Goal: Transaction & Acquisition: Download file/media

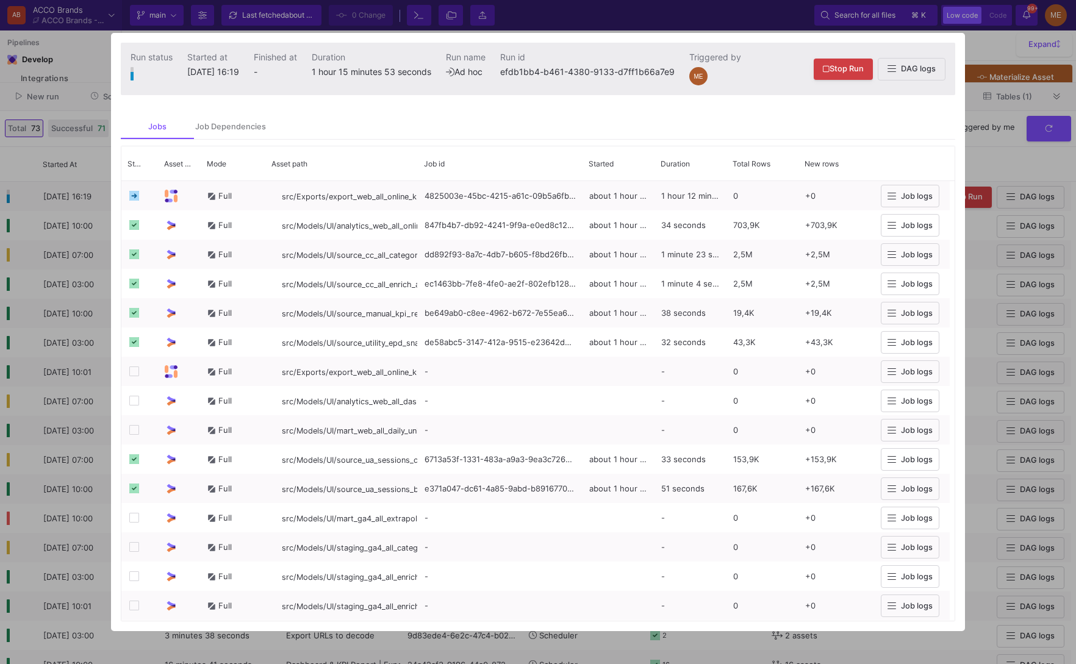
click at [1007, 167] on div at bounding box center [538, 332] width 1076 height 664
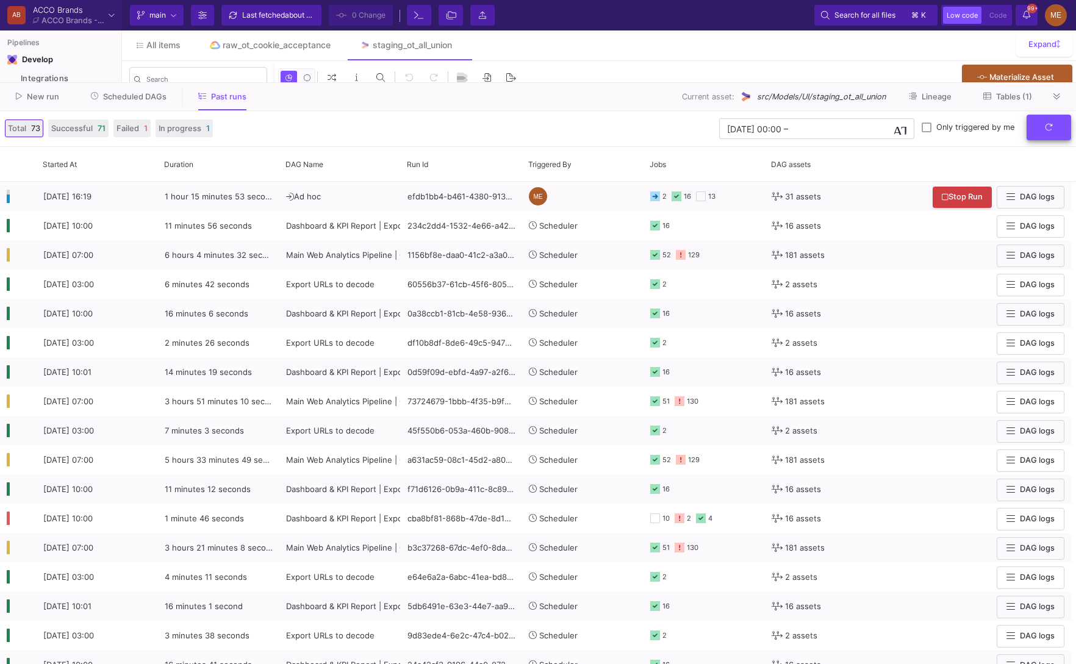
click at [1053, 132] on button "submit" at bounding box center [1048, 128] width 45 height 26
click at [1049, 93] on button at bounding box center [1057, 96] width 18 height 18
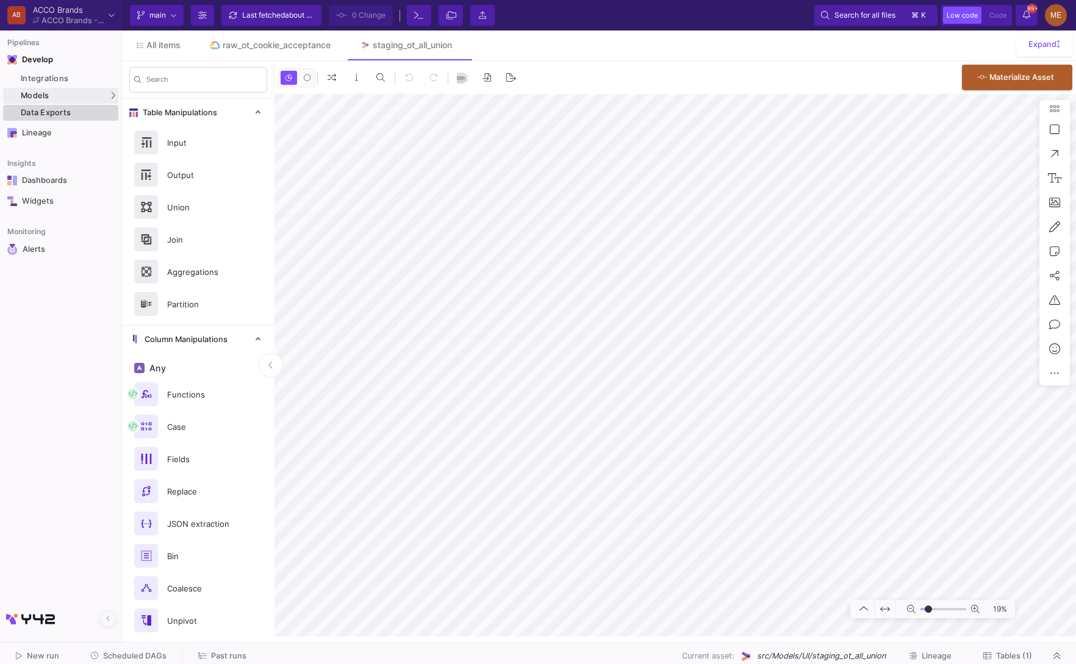
click at [60, 115] on div "Data Exports" at bounding box center [68, 113] width 95 height 10
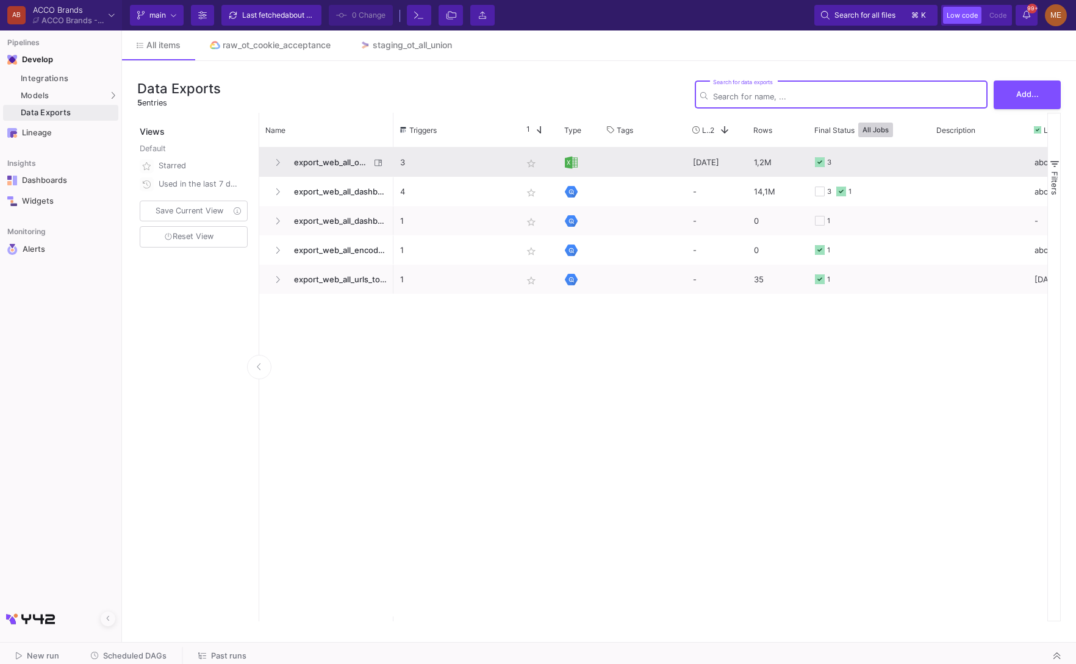
click at [421, 167] on p "3" at bounding box center [454, 162] width 109 height 29
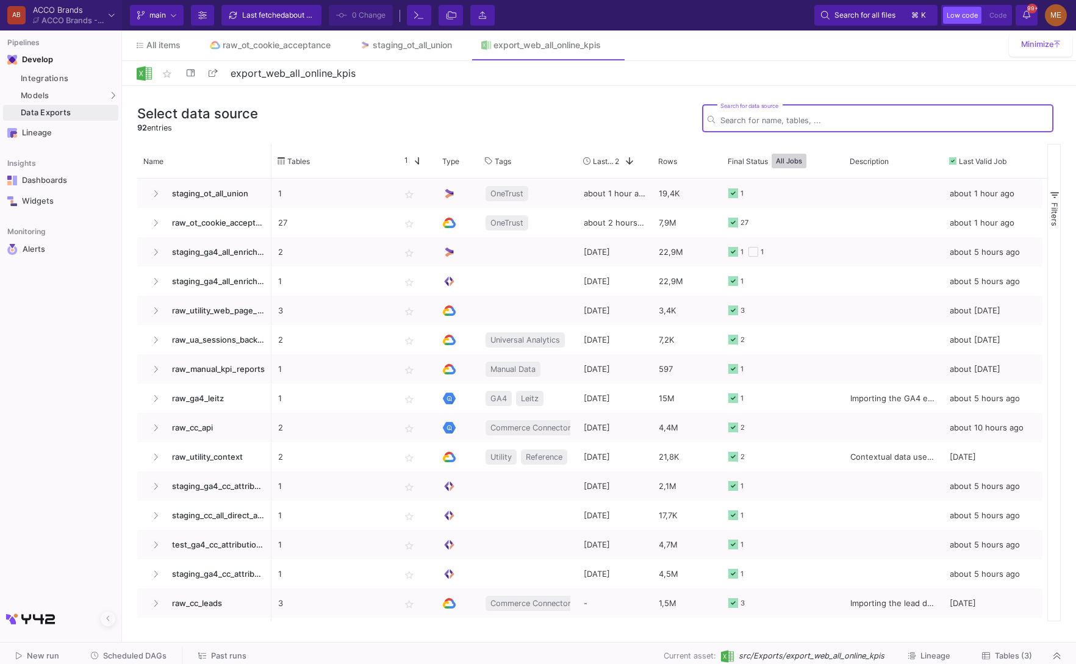
click at [1014, 655] on span "Tables (3)" at bounding box center [1013, 655] width 37 height 9
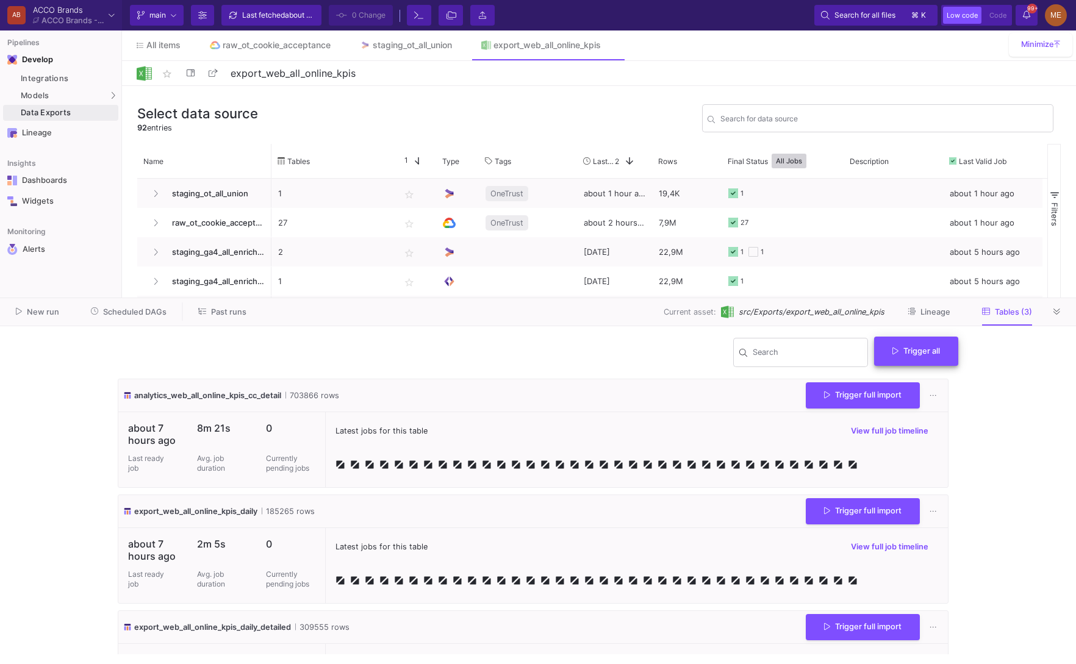
click at [921, 362] on button "Trigger all" at bounding box center [916, 351] width 84 height 29
click at [914, 373] on button "Full import" at bounding box center [920, 381] width 99 height 29
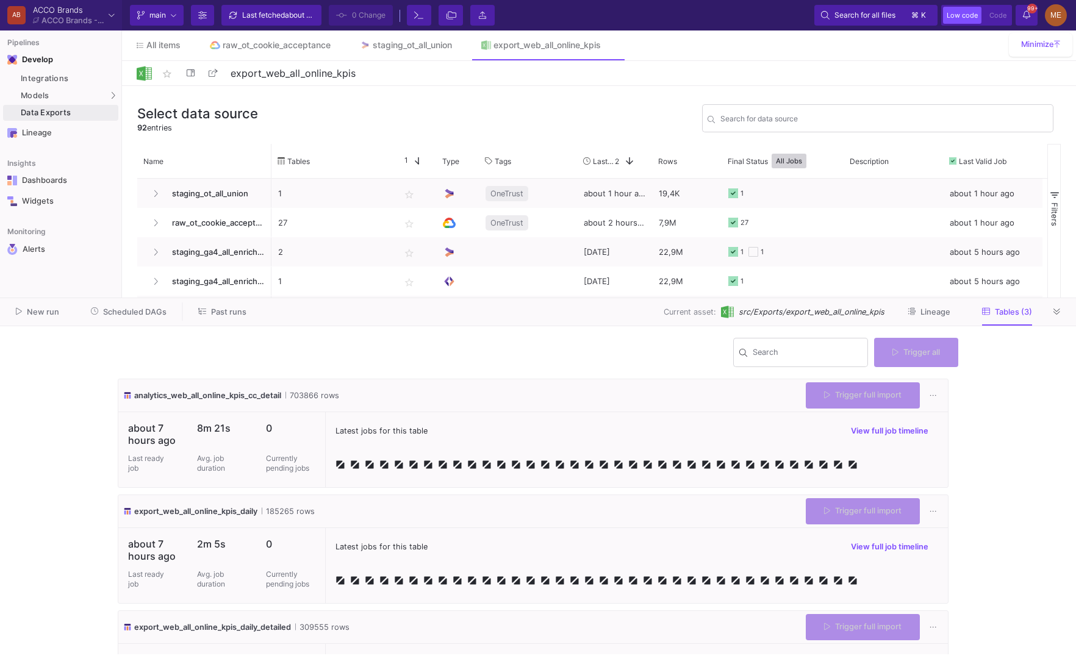
click at [1051, 409] on y42-wrapper "Search Trigger all analytics_web_all_online_kpis_cc_detail 703866 rows Trigger …" at bounding box center [538, 495] width 1076 height 338
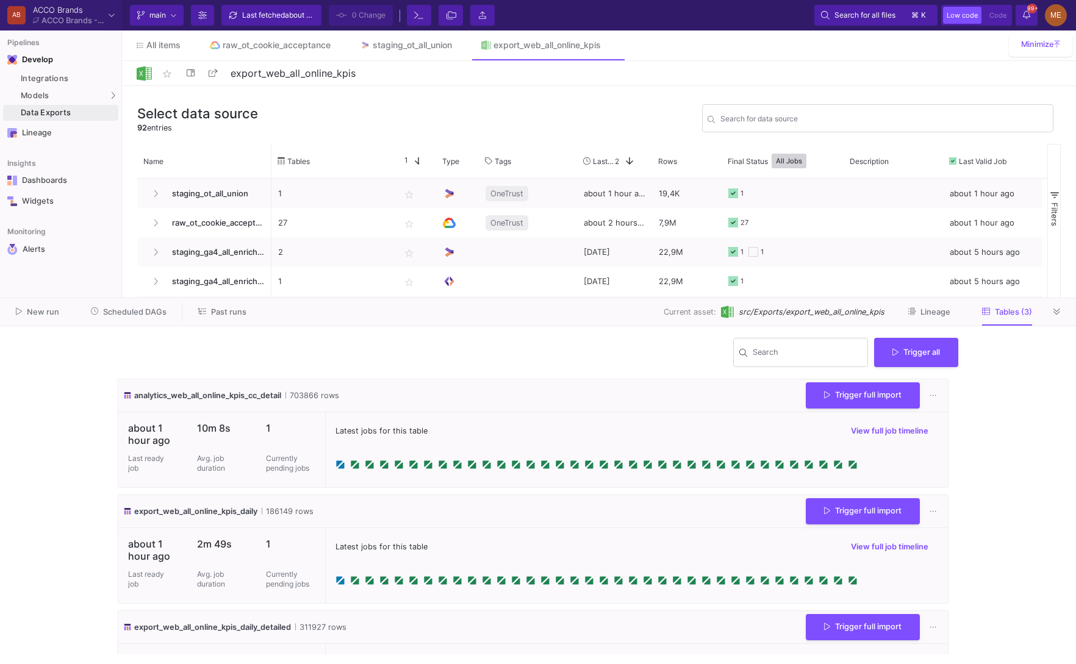
click at [479, 298] on div "New run Scheduled DAGs Past runs Current asset: src/Exports/export_web_all_onli…" at bounding box center [538, 312] width 1076 height 28
click at [480, 298] on div "New run Scheduled DAGs Past runs Current asset: src/Exports/export_web_all_onli…" at bounding box center [538, 312] width 1076 height 28
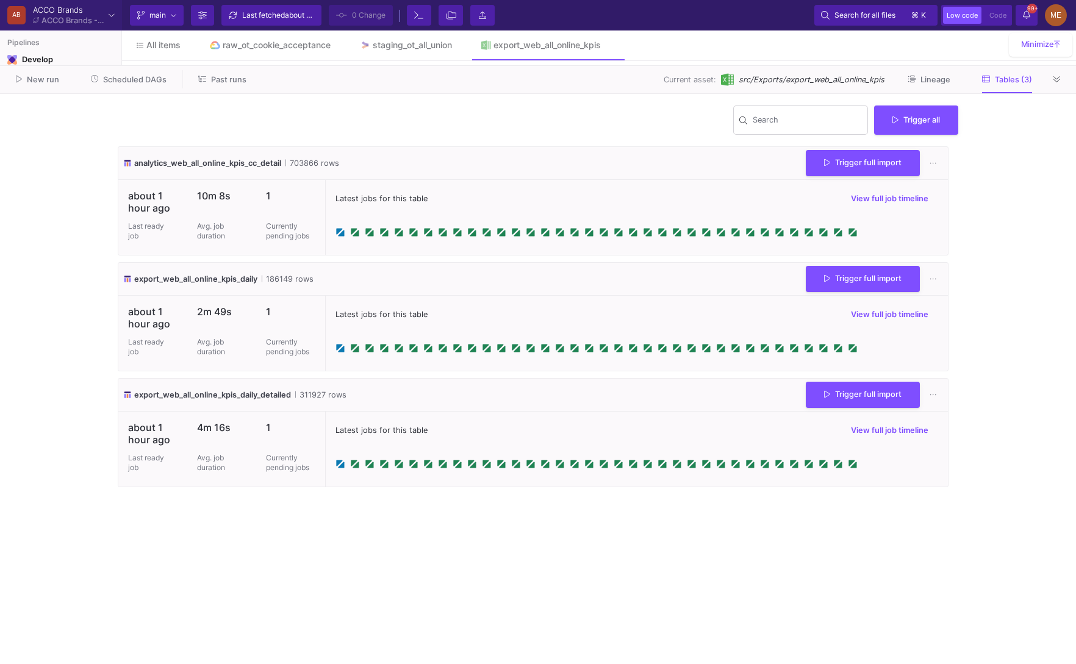
drag, startPoint x: 481, startPoint y: 297, endPoint x: 480, endPoint y: 69, distance: 228.1
click at [481, 66] on div at bounding box center [538, 65] width 1076 height 1
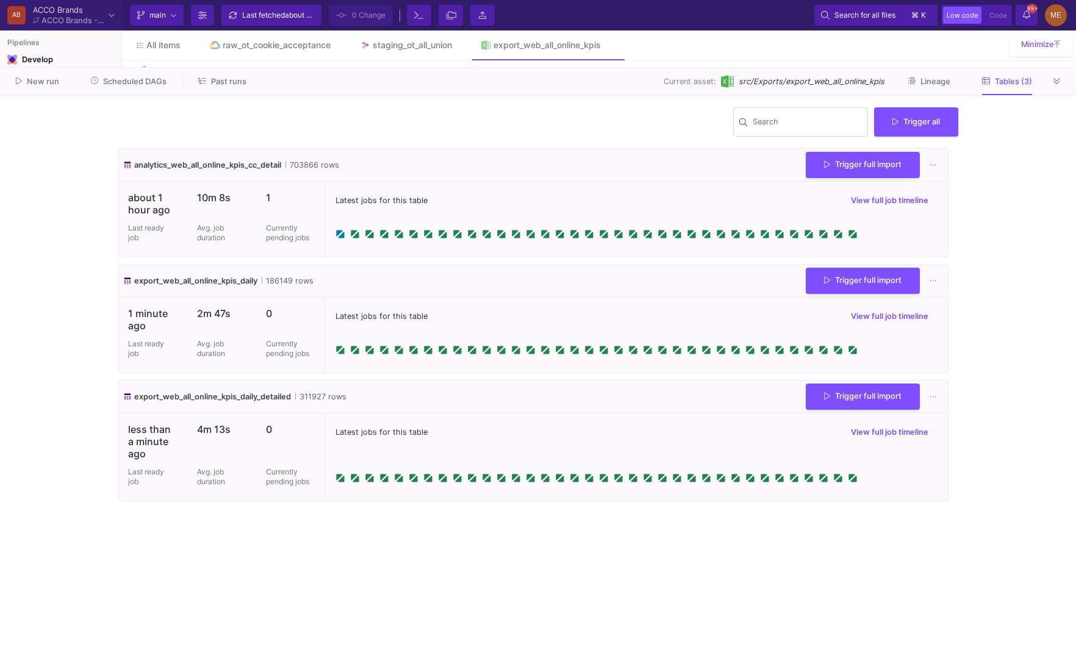
click at [1017, 320] on y42-wrapper "Search Trigger all analytics_web_all_online_kpis_cc_detail 703866 rows Trigger …" at bounding box center [538, 380] width 1076 height 568
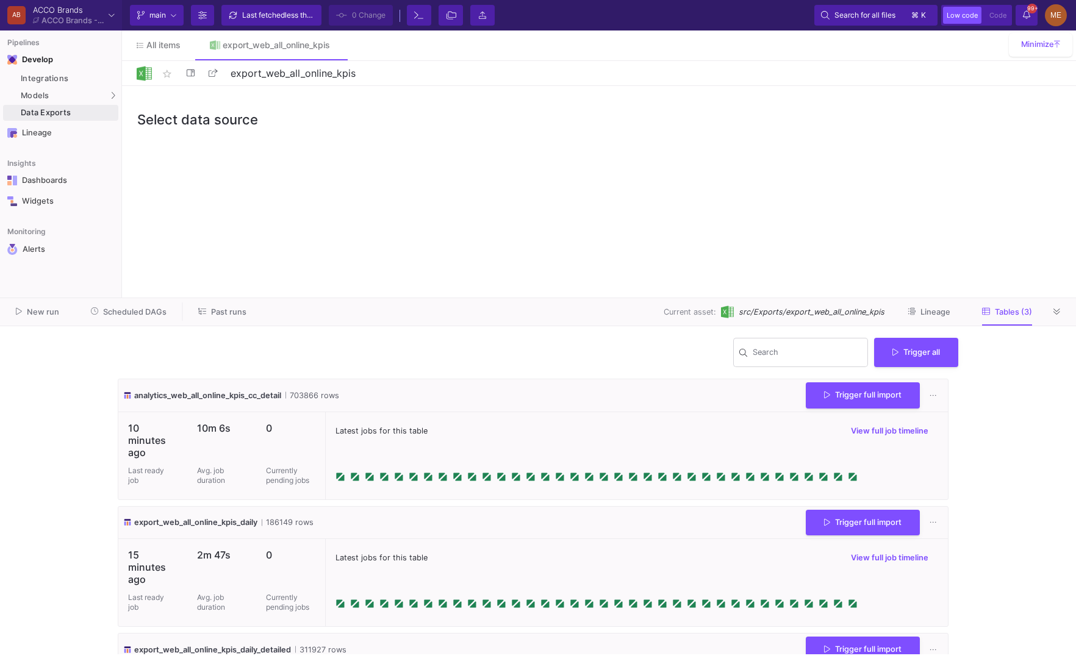
click at [931, 379] on div "Search Trigger all" at bounding box center [538, 357] width 840 height 43
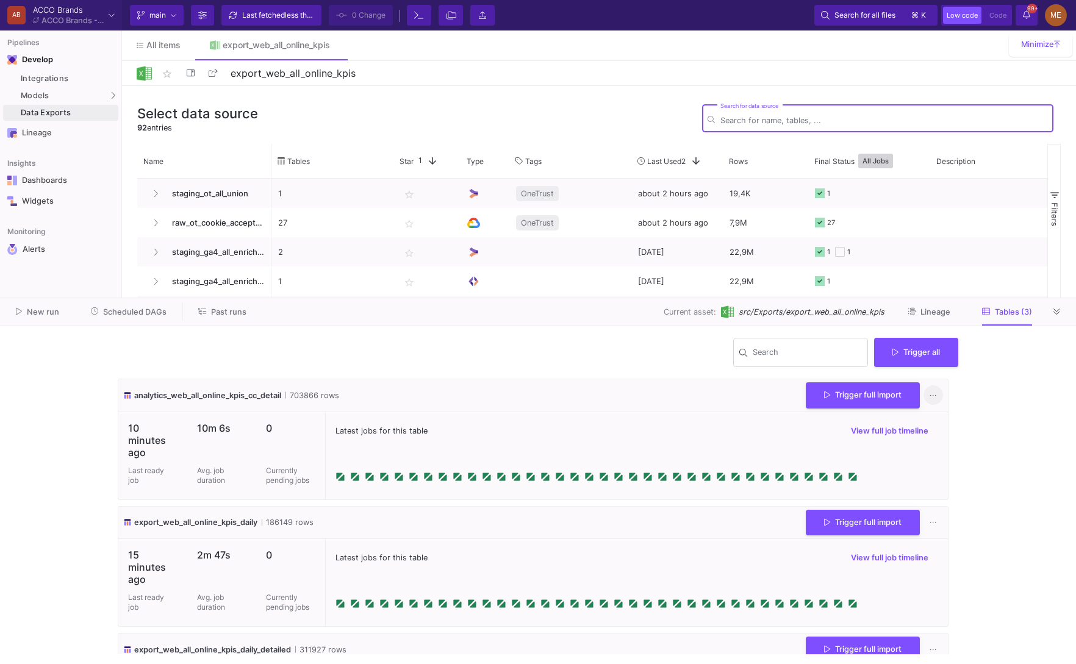
click at [931, 401] on button at bounding box center [933, 396] width 20 height 20
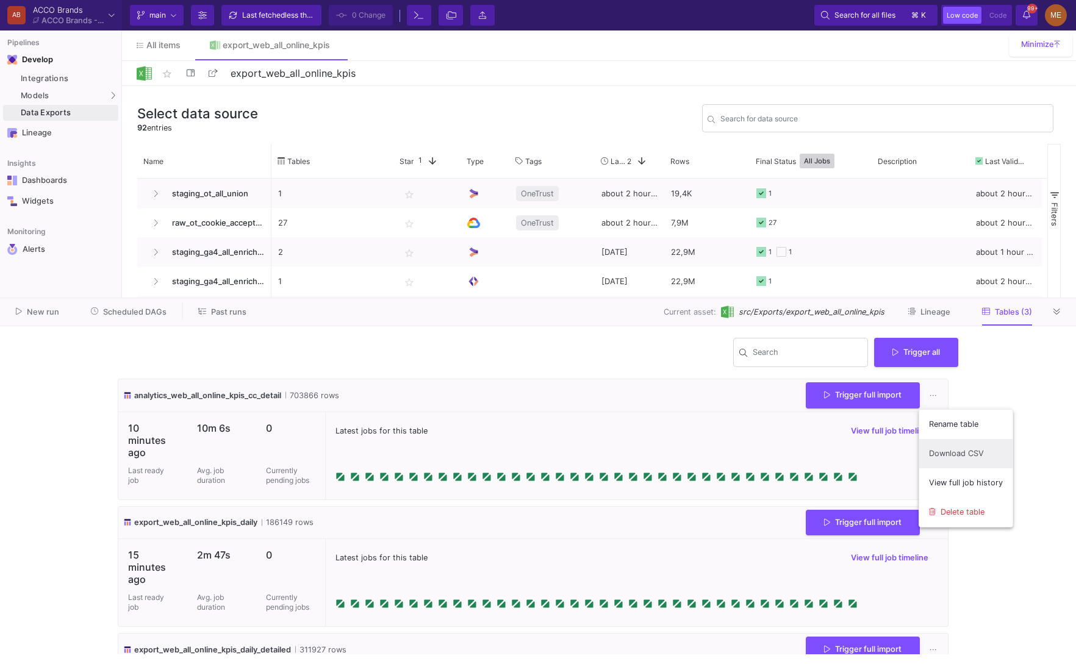
click at [947, 448] on link "Download CSV" at bounding box center [965, 453] width 93 height 29
click at [929, 525] on icon at bounding box center [932, 523] width 7 height 8
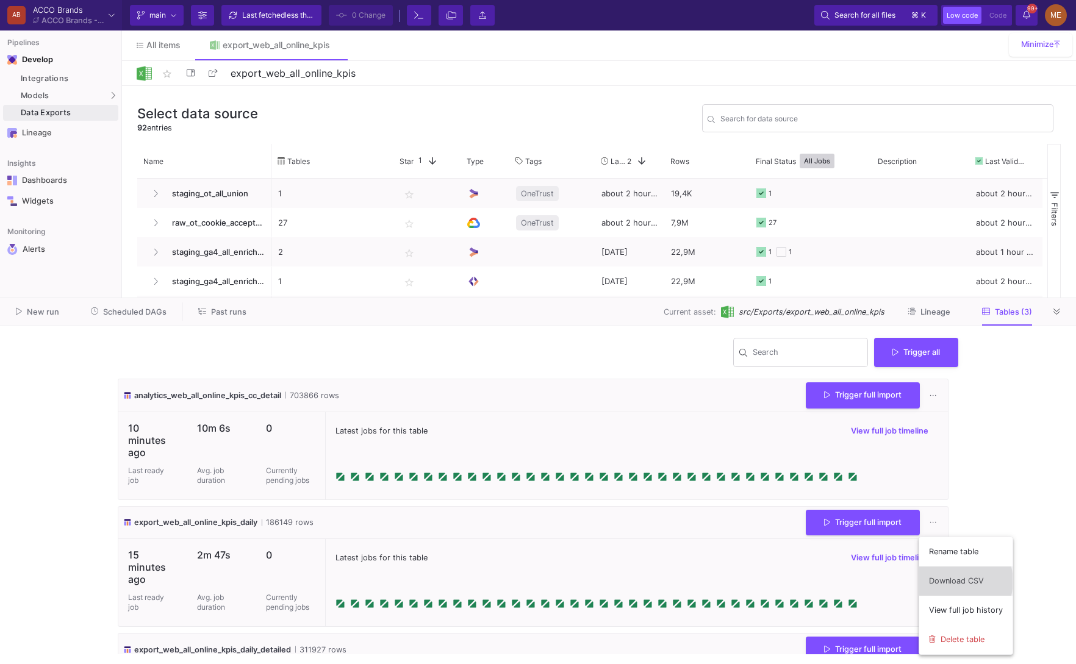
click at [957, 581] on link "Download CSV" at bounding box center [965, 581] width 93 height 29
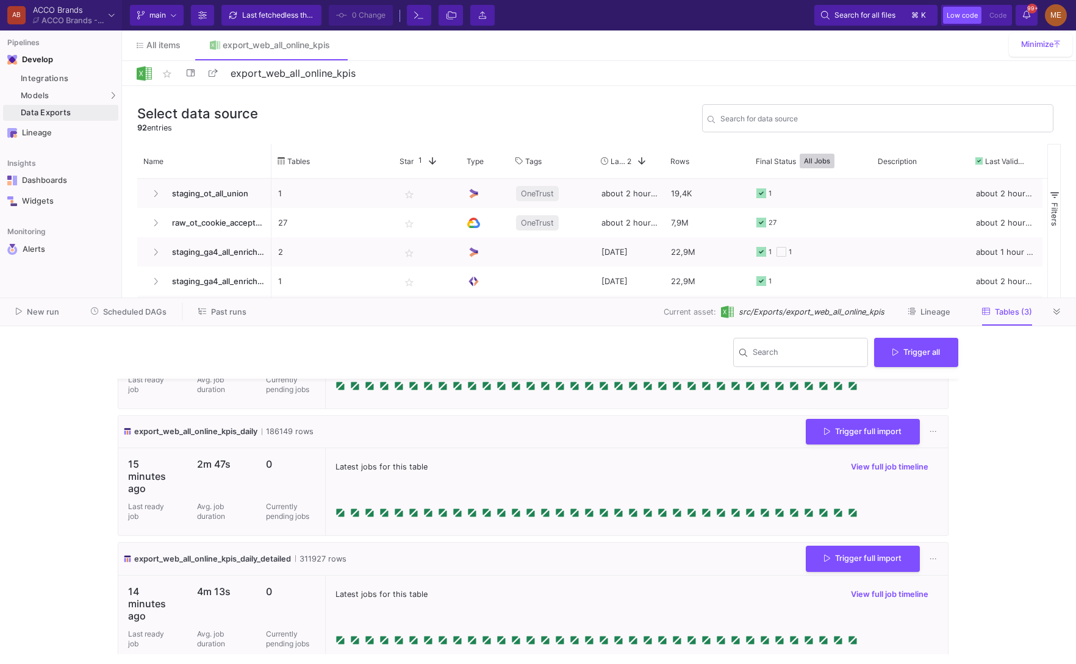
scroll to position [98, 0]
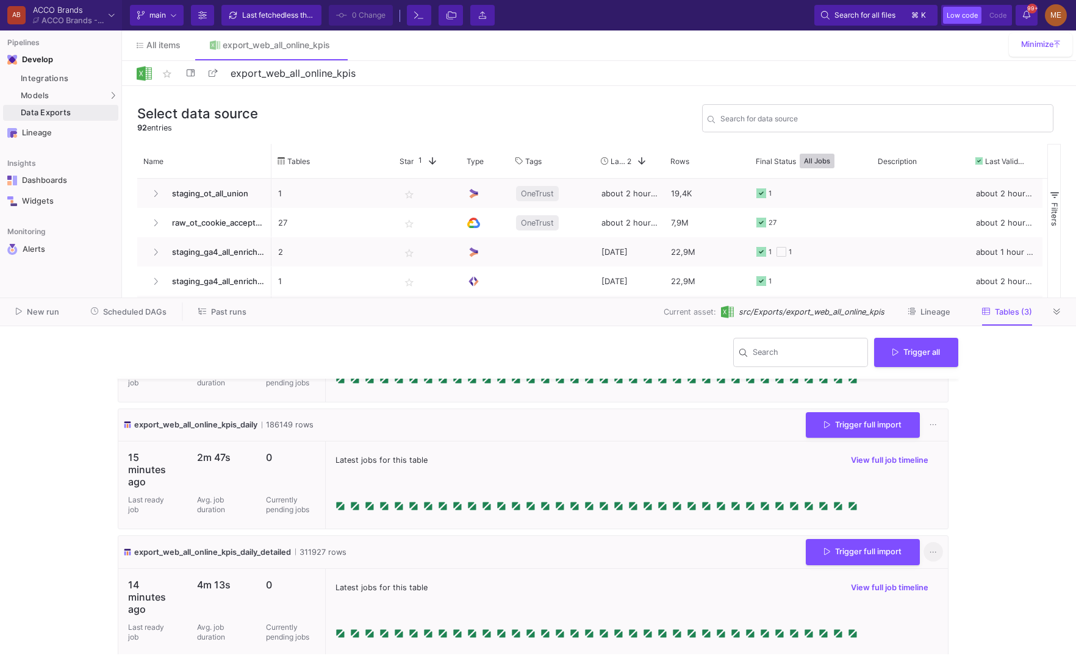
click at [929, 551] on icon at bounding box center [932, 552] width 7 height 8
click at [956, 480] on link "Download CSV" at bounding box center [965, 473] width 93 height 29
